Goal: Task Accomplishment & Management: Manage account settings

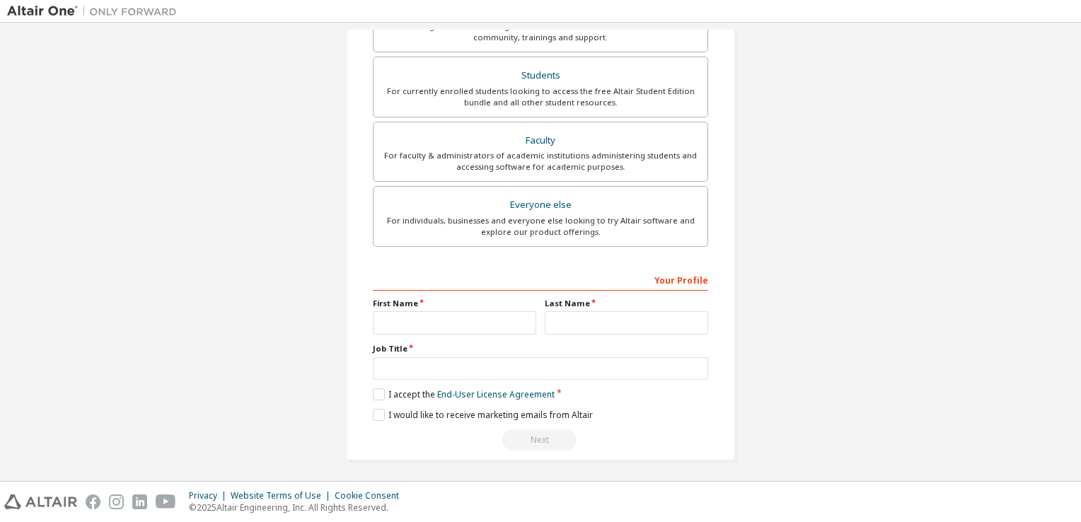
scroll to position [231, 0]
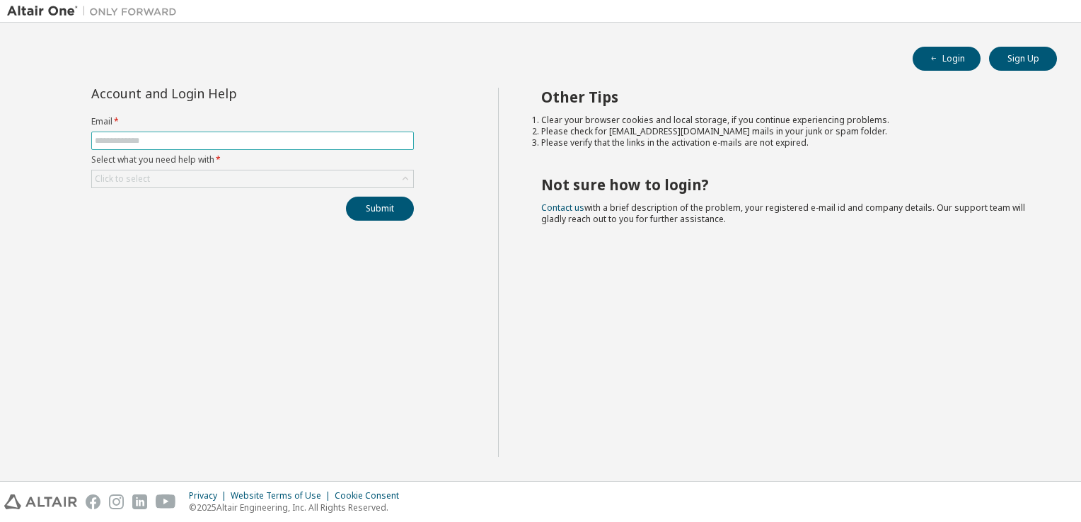
click at [151, 137] on input "text" at bounding box center [253, 140] width 316 height 11
type input "**********"
click at [396, 217] on button "Submit" at bounding box center [380, 209] width 68 height 24
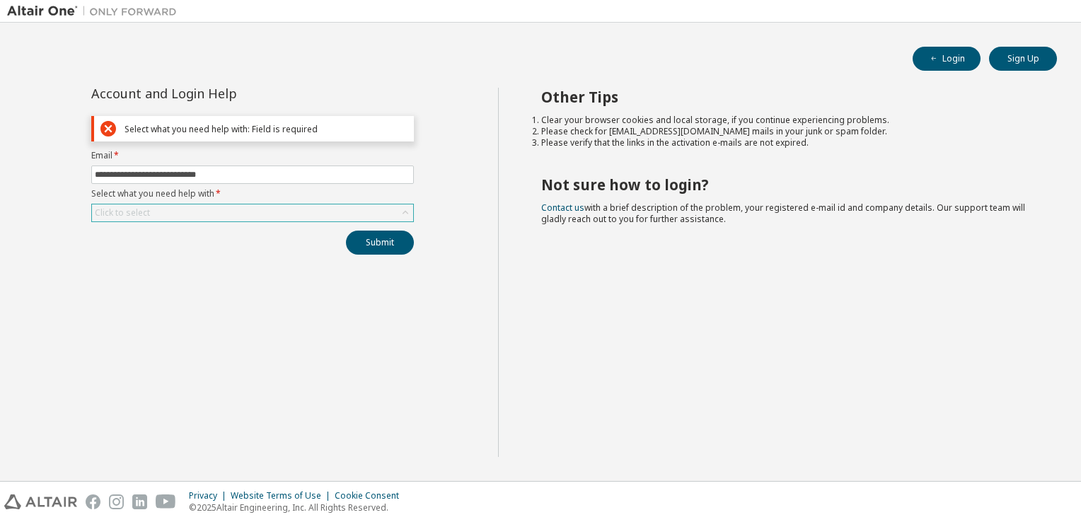
click at [291, 211] on div "Click to select" at bounding box center [252, 213] width 321 height 17
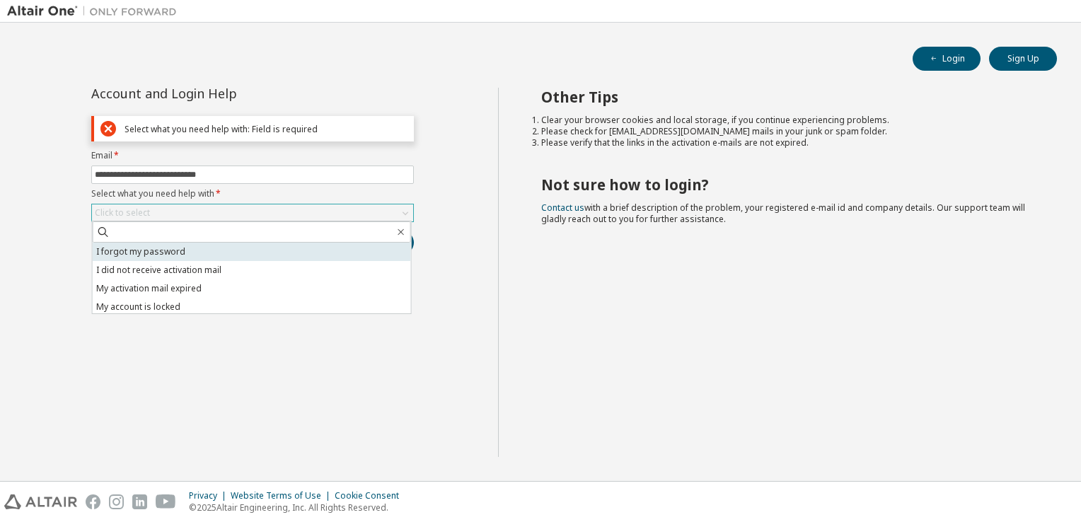
click at [167, 259] on li "I forgot my password" at bounding box center [252, 252] width 319 height 18
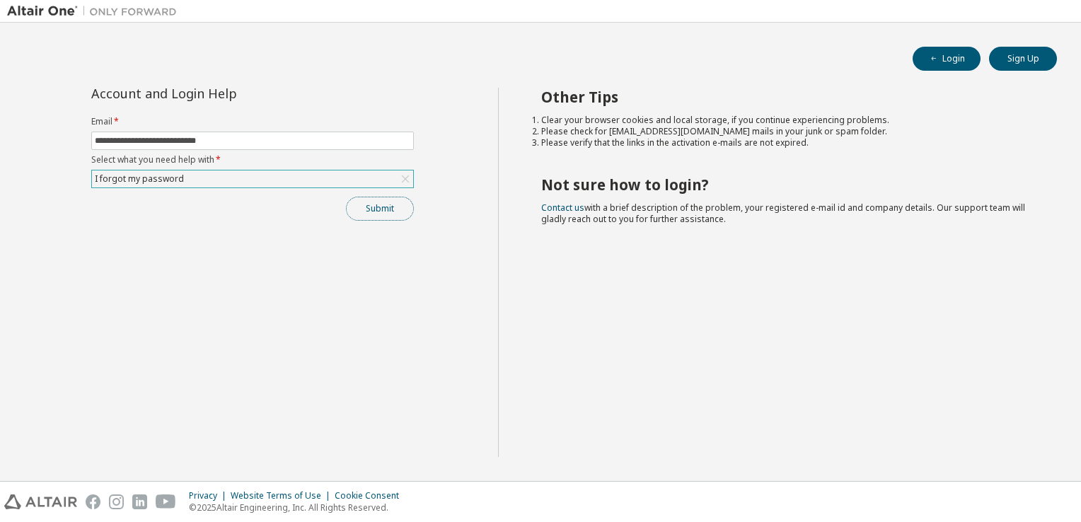
click at [391, 217] on button "Submit" at bounding box center [380, 209] width 68 height 24
